Goal: Task Accomplishment & Management: Use online tool/utility

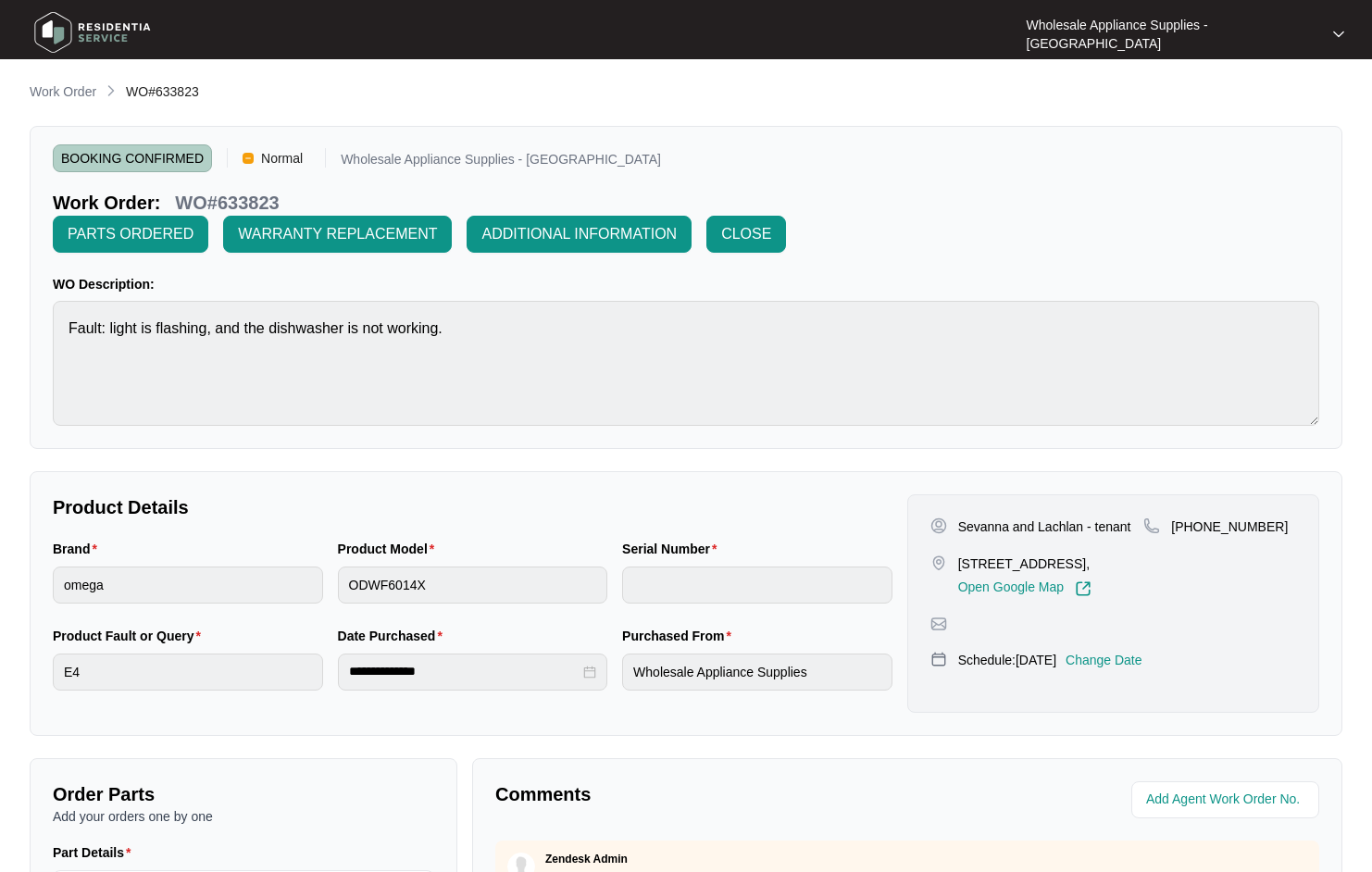
scroll to position [357, 0]
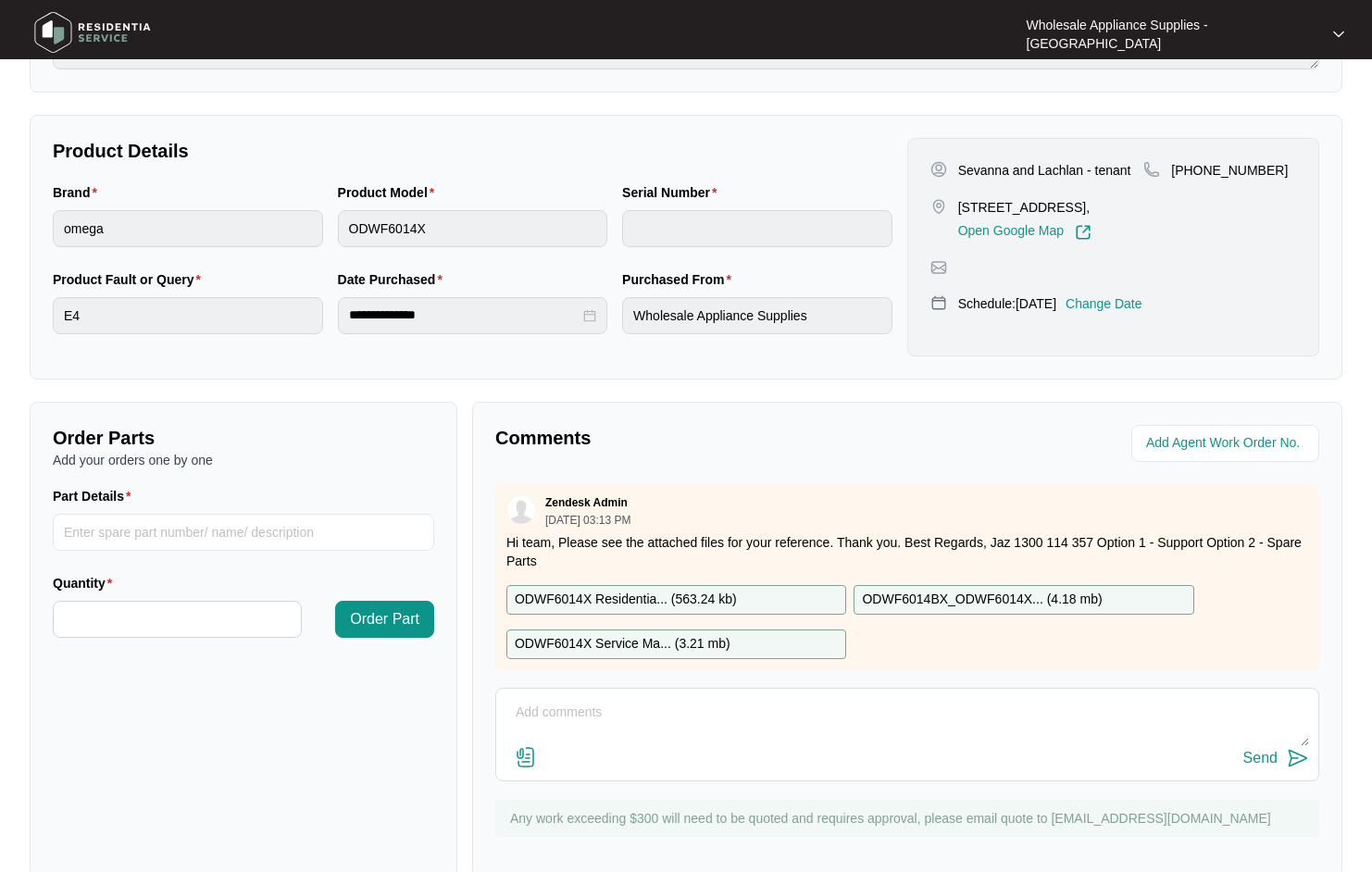
click at [713, 698] on textarea at bounding box center [906, 722] width 803 height 48
paste textarea "Hi Team, Can I have the following sent to [STREET_ADDRESS][PERSON_NAME][PERSON_…"
click at [684, 709] on textarea "Hi Team, Can I have the following sent to Unit 5/8 [PERSON_NAME], [PERSON_NAME]…" at bounding box center [906, 722] width 803 height 48
paste textarea "INLET HOSE SP19123"
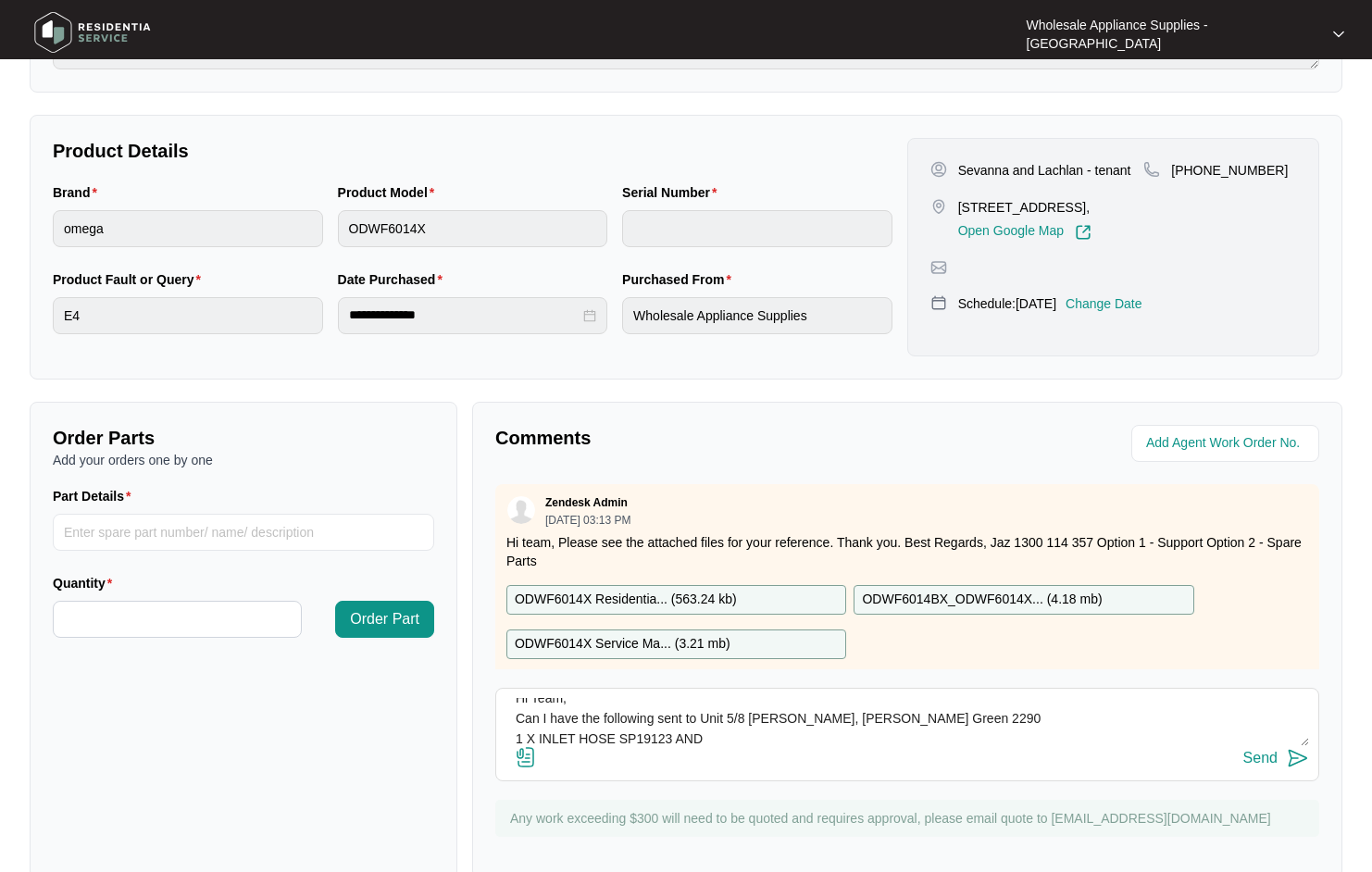
scroll to position [35, 0]
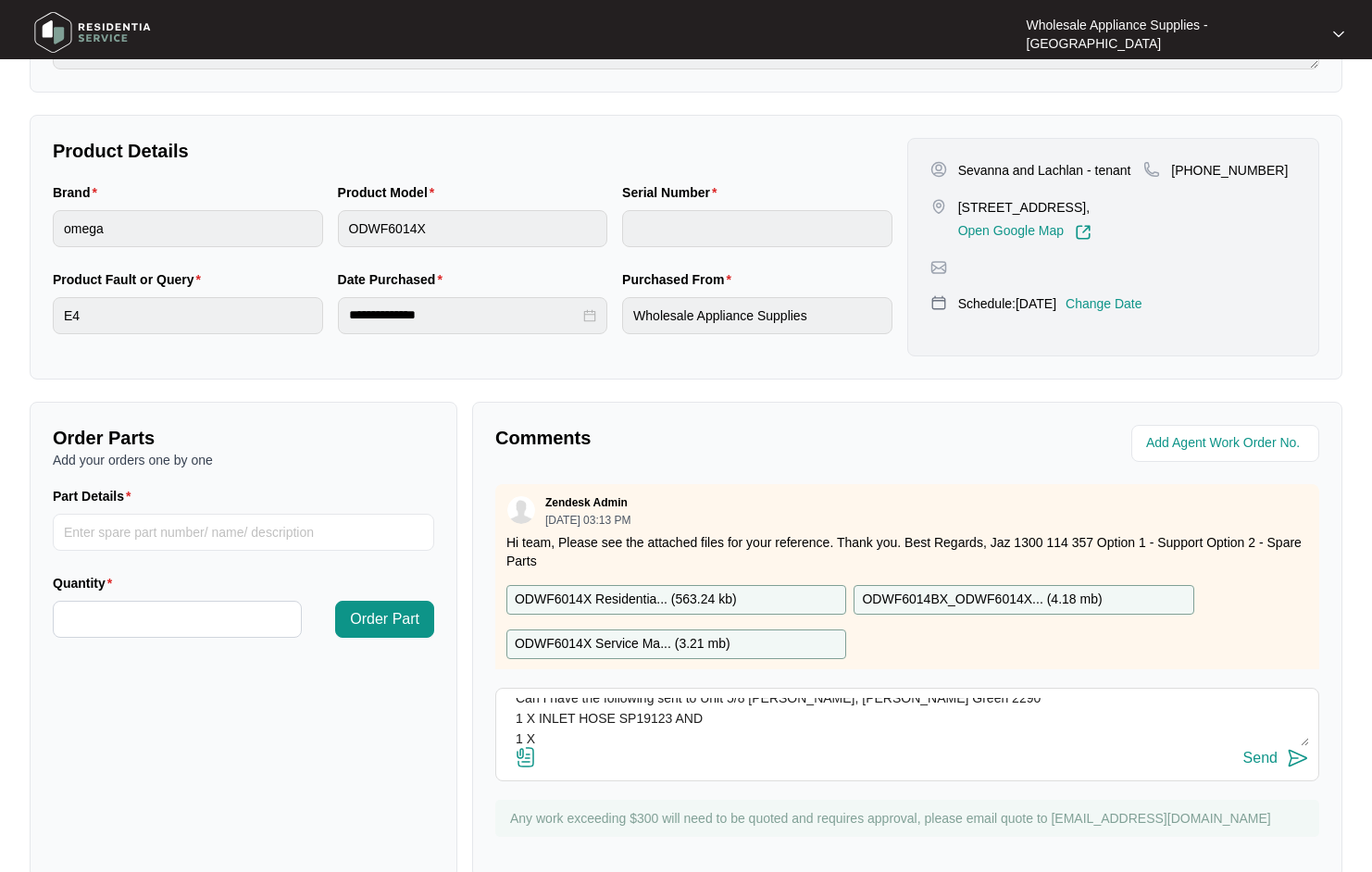
click at [675, 700] on textarea "Hi Team, Can I have the following sent to Unit 5/8 [PERSON_NAME], [PERSON_NAME]…" at bounding box center [906, 722] width 803 height 48
paste textarea "MAIN PCB SP20082"
click at [690, 698] on textarea "Hi Team, Can I have the following sent to Unit 5/8 [PERSON_NAME], [PERSON_NAME]…" at bounding box center [906, 722] width 803 height 48
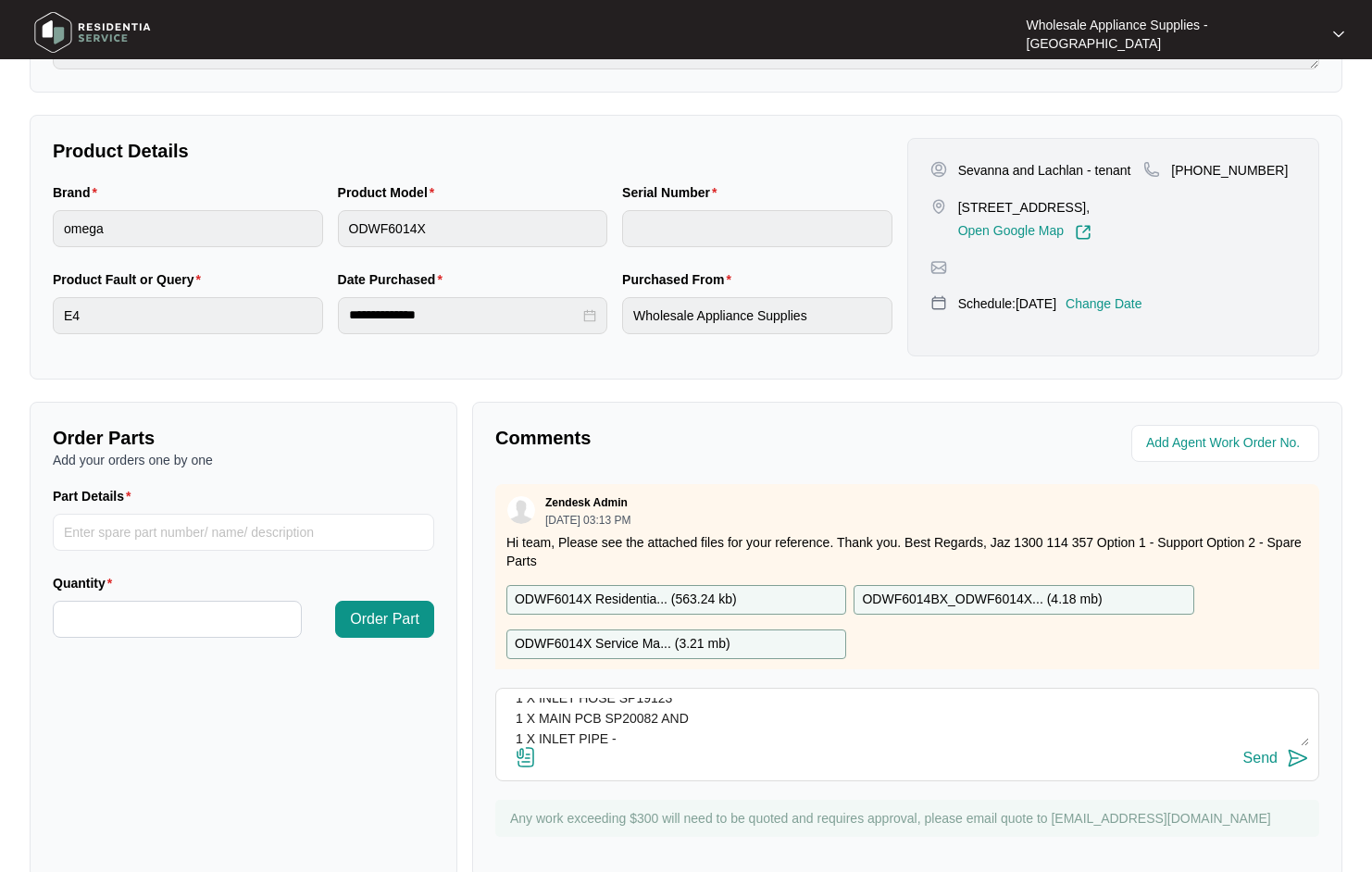
click at [666, 707] on textarea "Hi Team, Can I have the following sent to Unit 5/8 [PERSON_NAME] Close, Bennett…" at bounding box center [906, 722] width 803 height 48
paste textarea "SP12111"
click at [603, 698] on textarea "Hi Team, Can I have the following sent to Unit 5/8 [PERSON_NAME] Close, Bennett…" at bounding box center [906, 722] width 803 height 48
click at [688, 698] on textarea "Hi Team, Can I have the following sent to Unit 5/8 [PERSON_NAME] Close, Bennett…" at bounding box center [906, 722] width 803 height 48
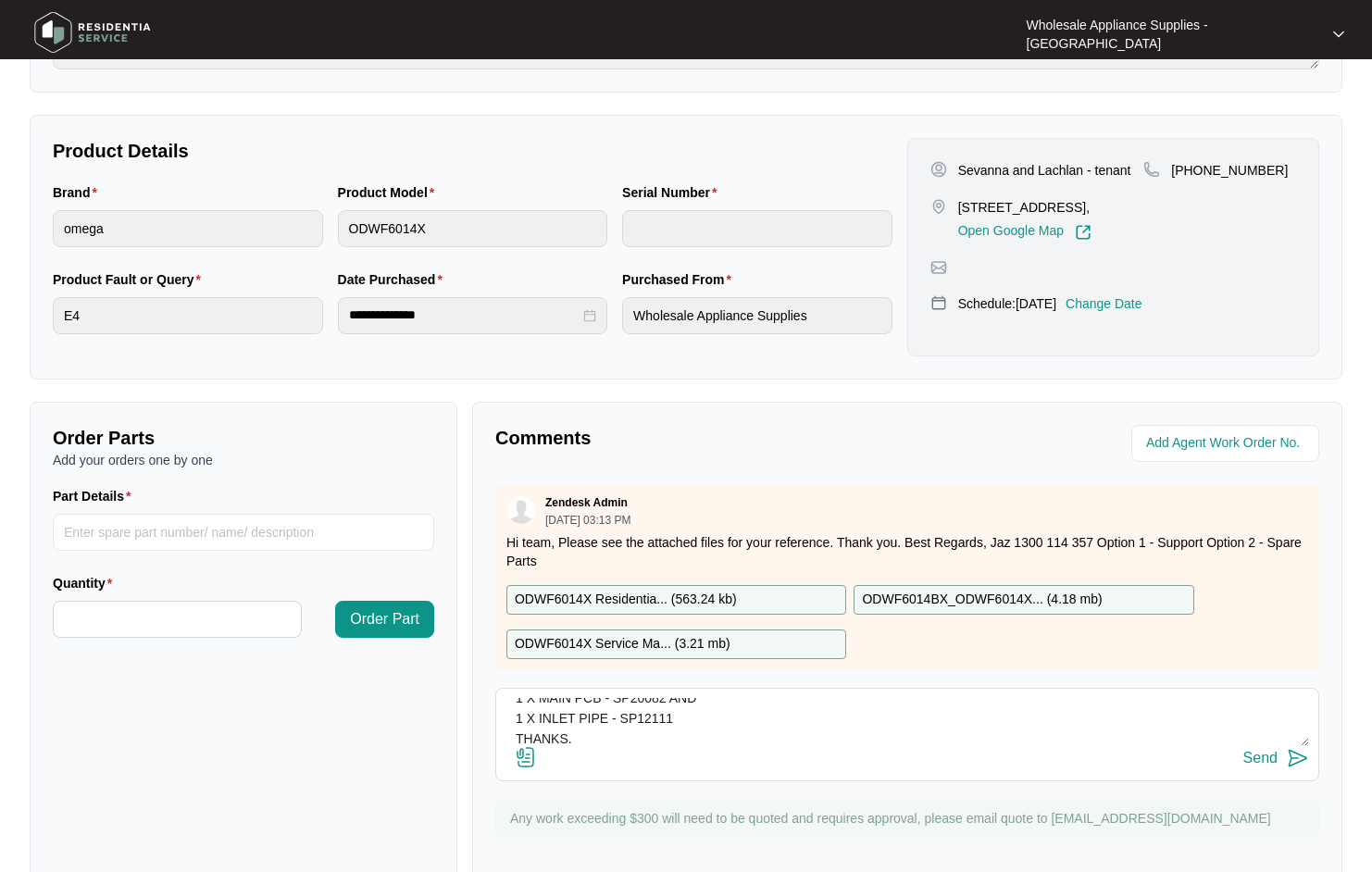
scroll to position [0, 0]
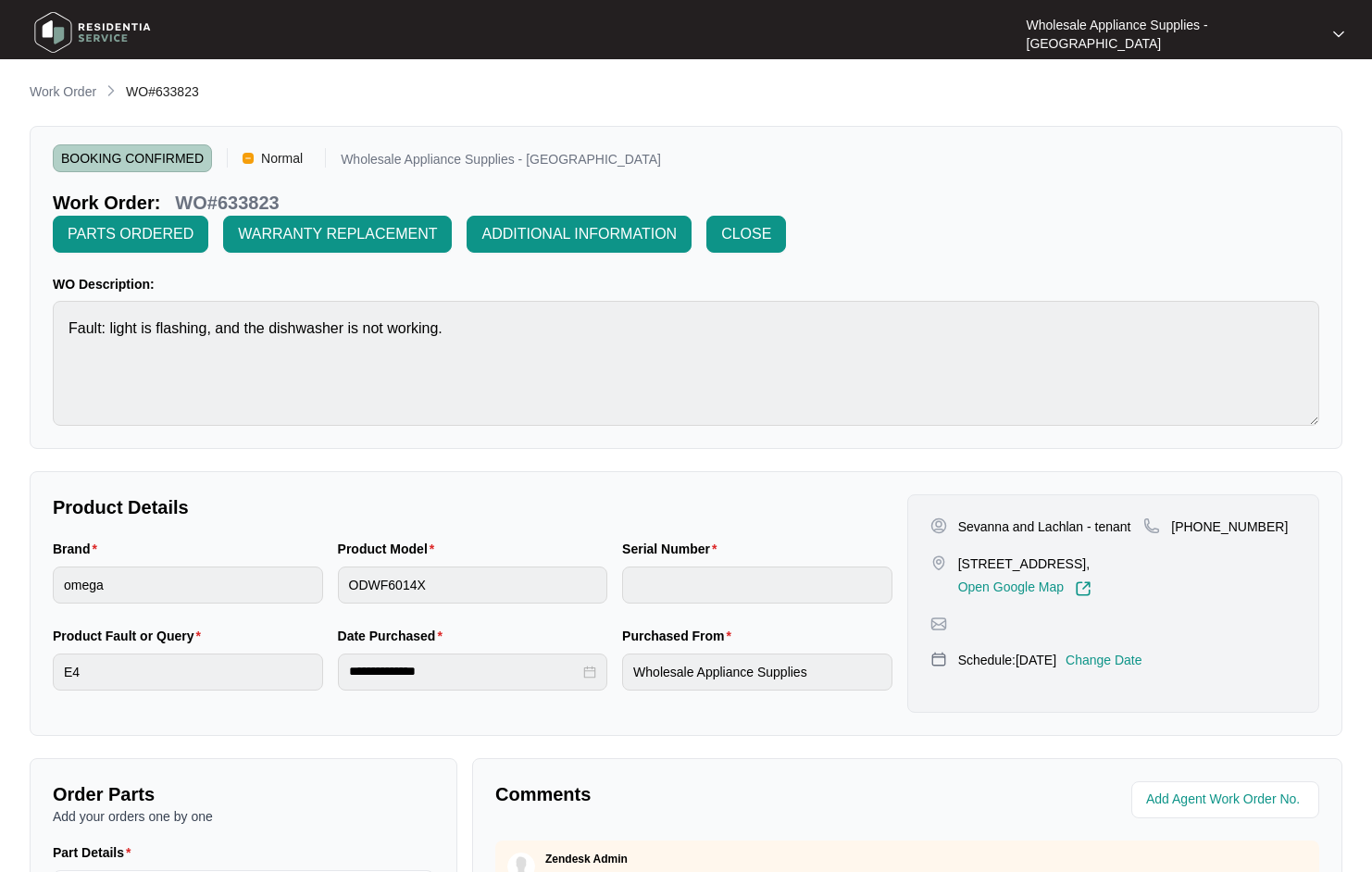
type textarea "Hi Team, Can I have the following sent to Unit 5/8 [PERSON_NAME] Close, Bennett…"
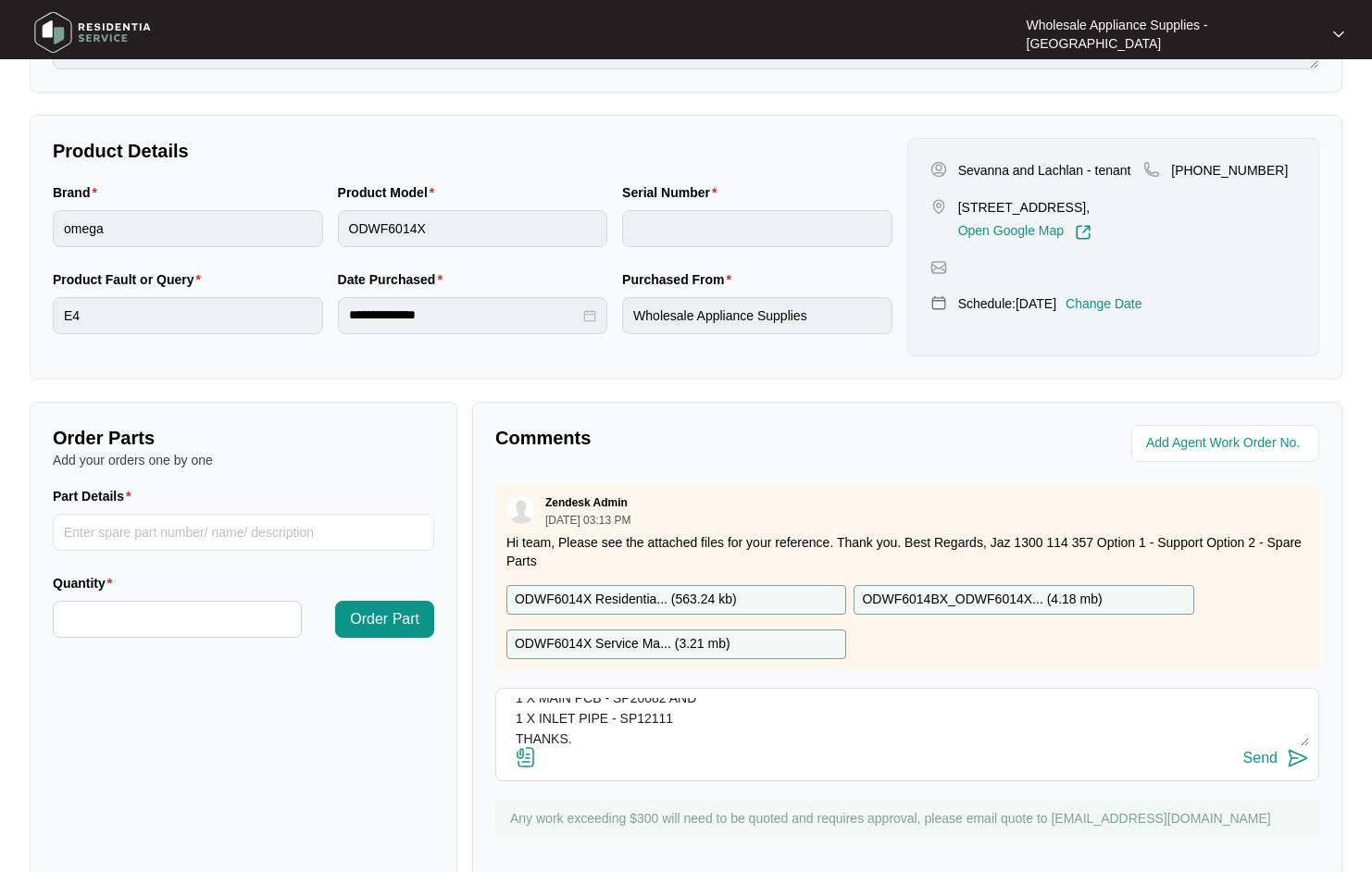
click at [1290, 748] on img at bounding box center [1298, 758] width 22 height 22
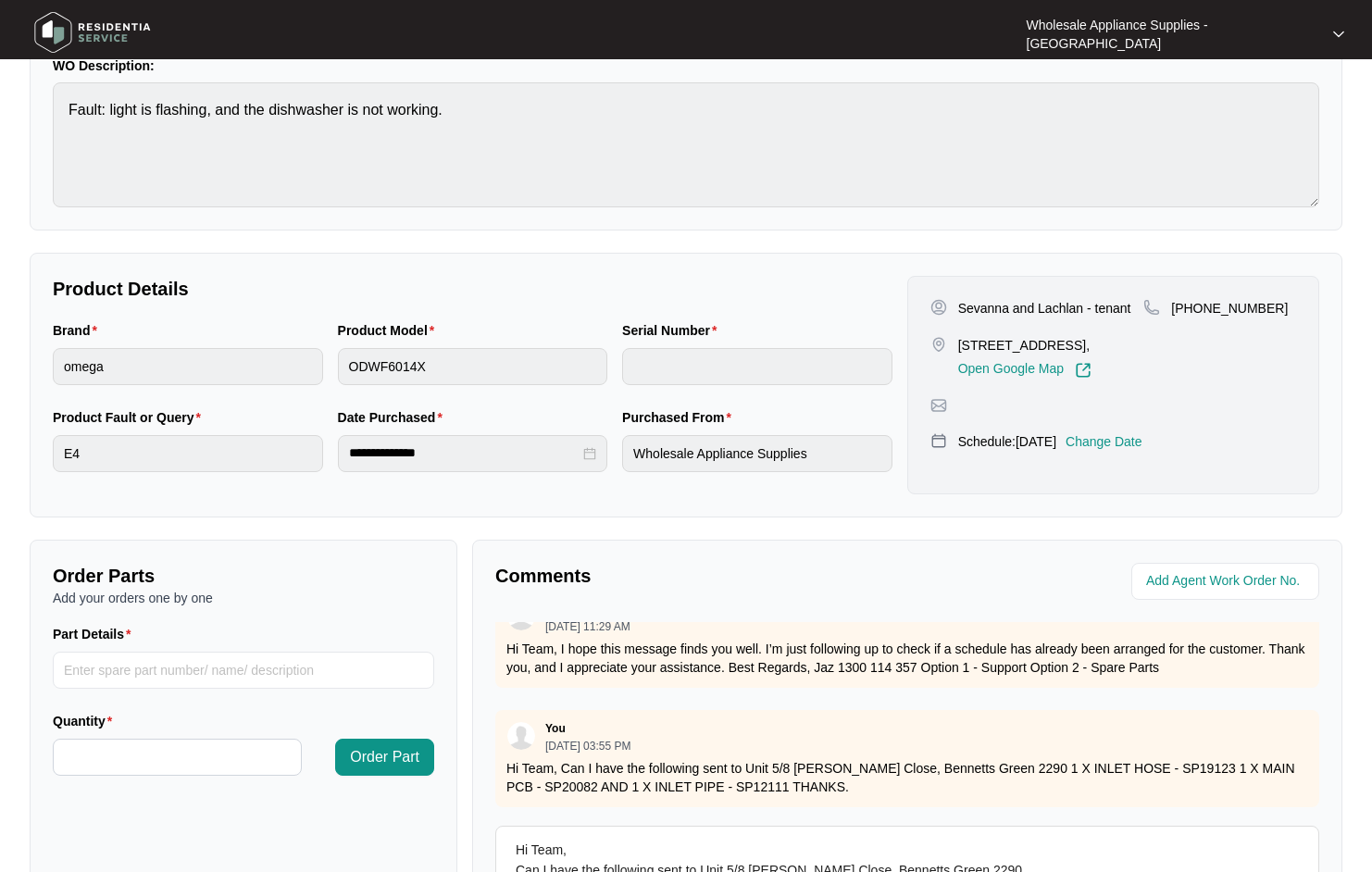
scroll to position [0, 0]
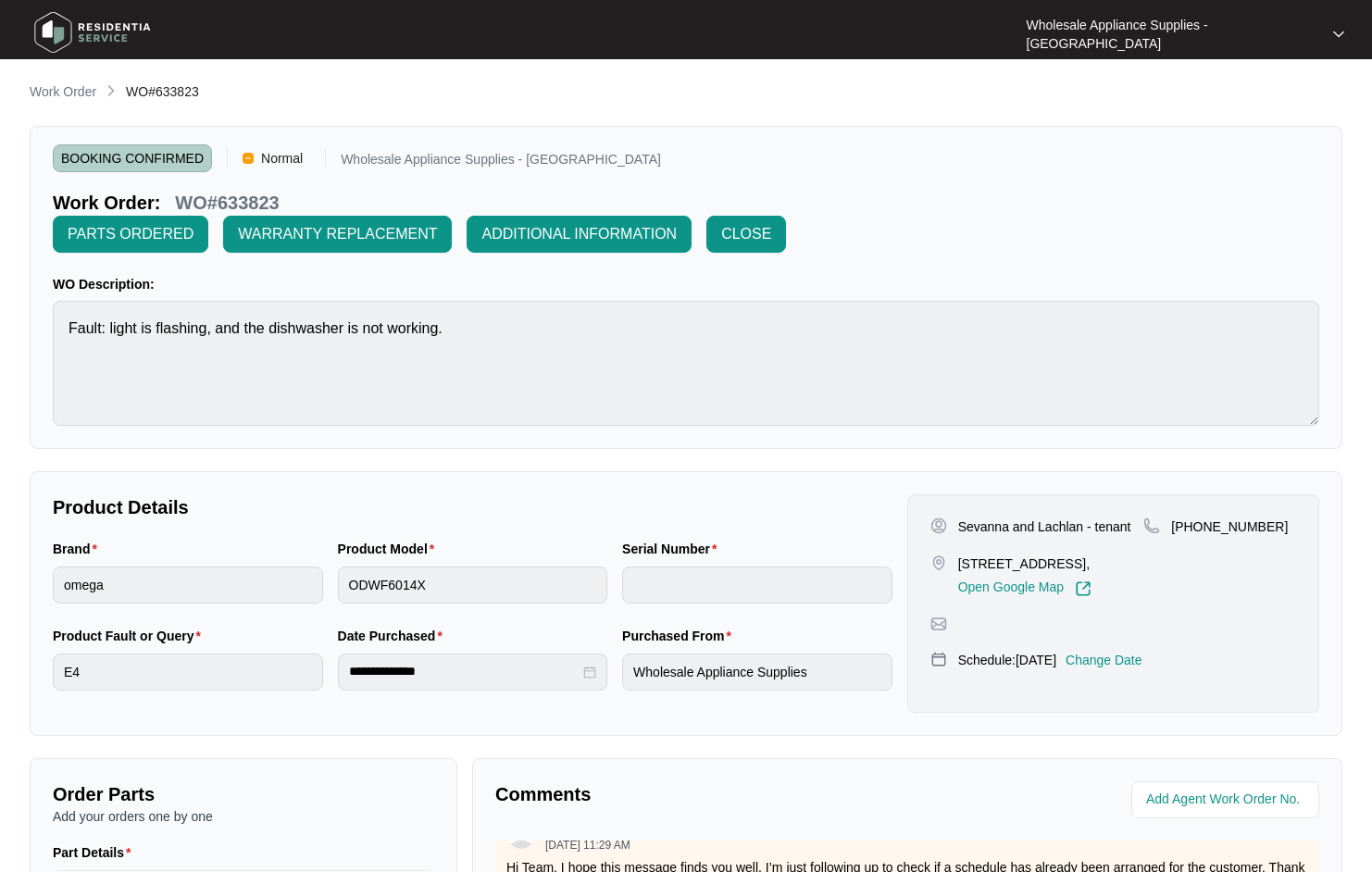
drag, startPoint x: 642, startPoint y: 166, endPoint x: 625, endPoint y: 183, distance: 24.0
click at [194, 223] on span "PARTS ORDERED" at bounding box center [130, 233] width 126 height 22
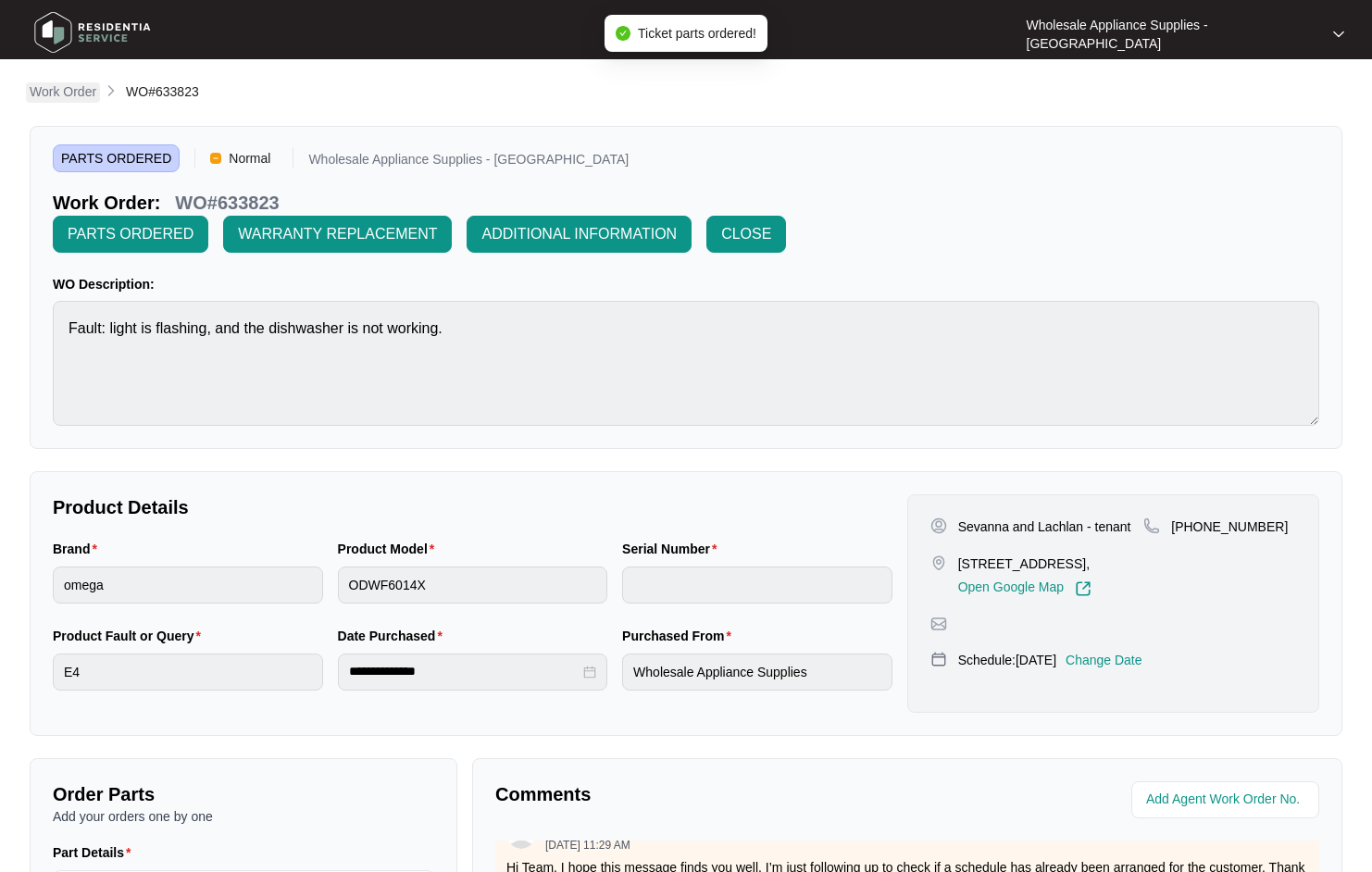
click at [70, 97] on p "Work Order" at bounding box center [63, 91] width 67 height 18
